Goal: Task Accomplishment & Management: Manage account settings

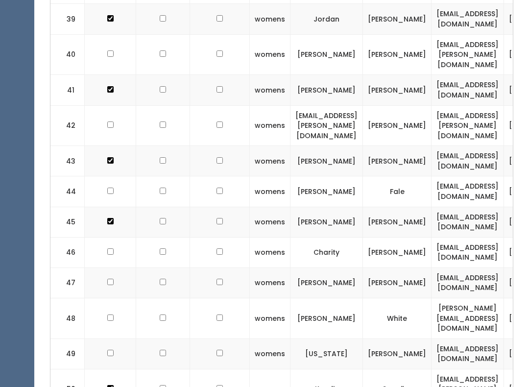
scroll to position [1623, 0]
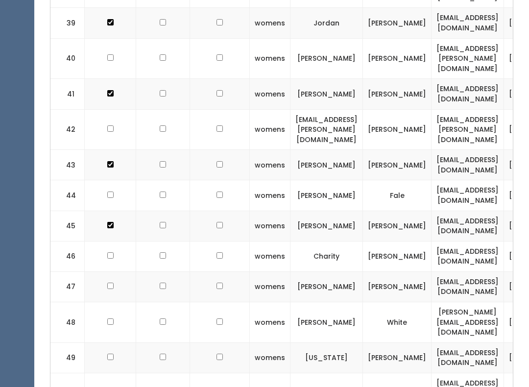
click at [107, 342] on td at bounding box center [110, 357] width 51 height 30
checkbox input "true"
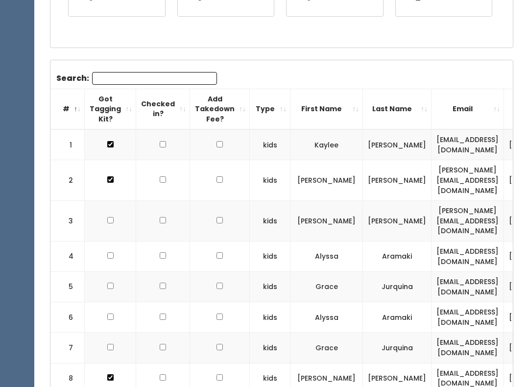
scroll to position [245, 0]
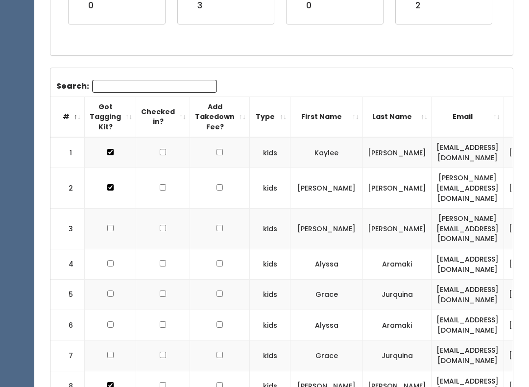
click at [183, 81] on input "Search:" at bounding box center [154, 86] width 125 height 13
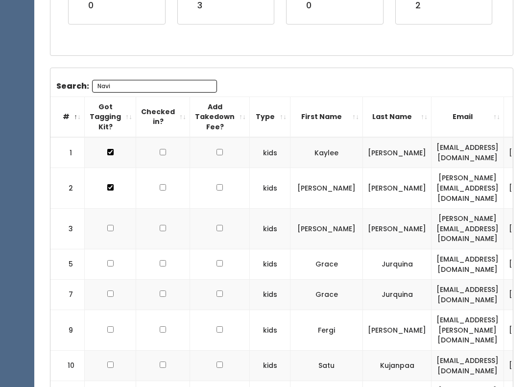
scroll to position [89, 0]
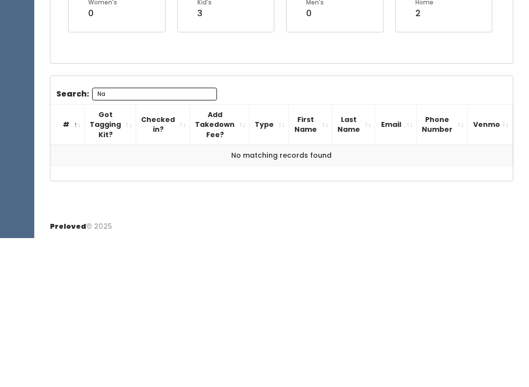
type input "N"
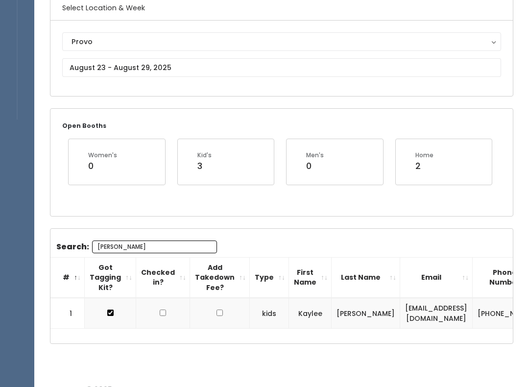
type input "Jens"
click at [169, 67] on input "text" at bounding box center [281, 68] width 439 height 19
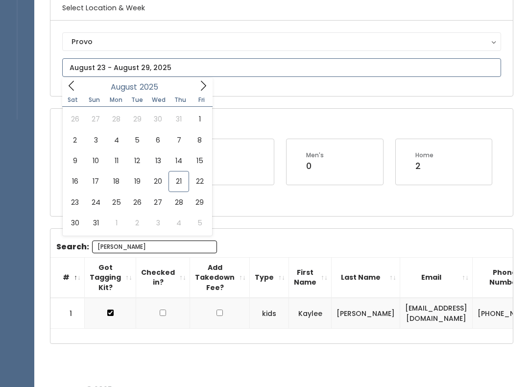
scroll to position [85, 0]
type input "August 30 to September 5"
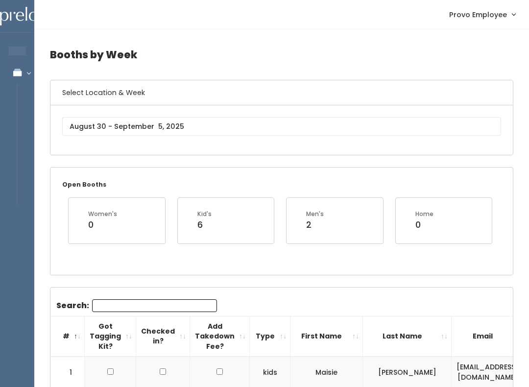
click at [180, 309] on input "Search:" at bounding box center [154, 305] width 125 height 13
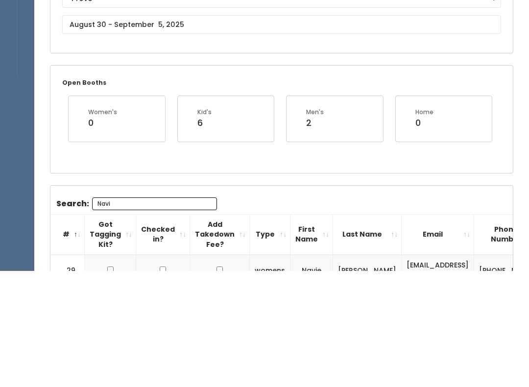
scroll to position [38, 0]
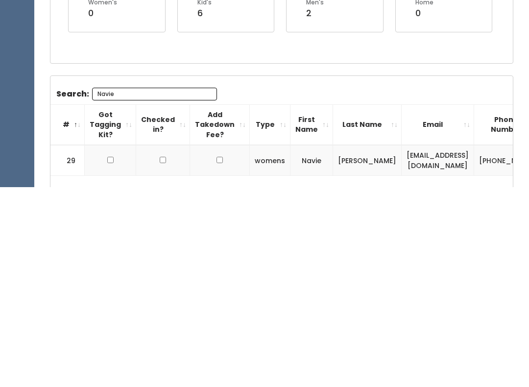
type input "Navie"
click at [109, 357] on input "checkbox" at bounding box center [110, 360] width 6 height 6
checkbox input "true"
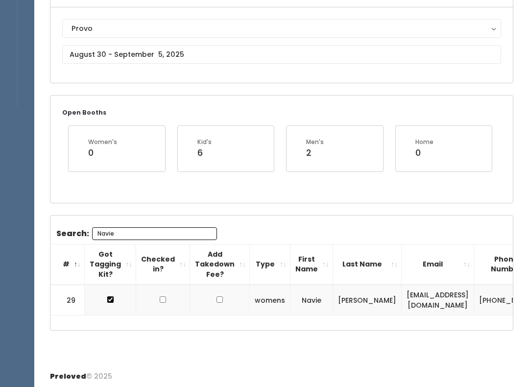
click at [124, 238] on input "Navie" at bounding box center [154, 233] width 125 height 13
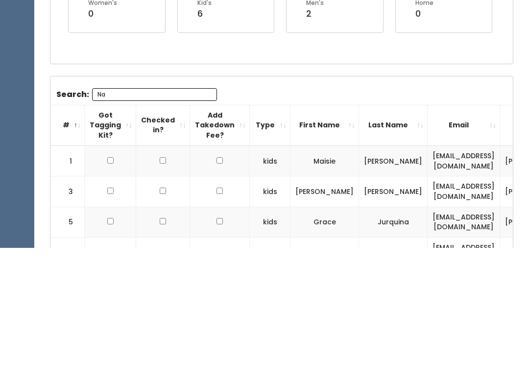
type input "N"
